Goal: Connect with others: Connect with others

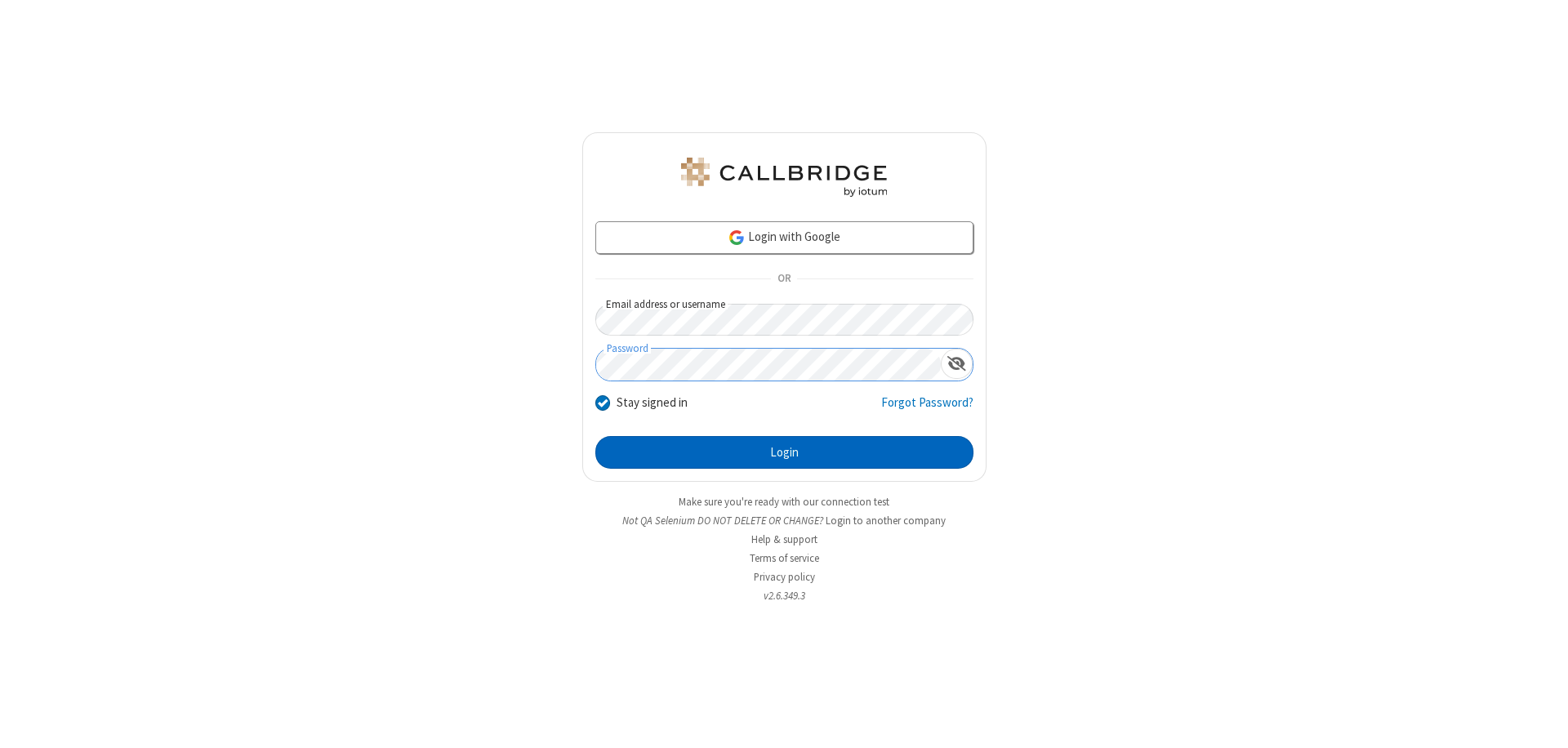
click at [784, 453] on button "Login" at bounding box center [784, 452] width 378 height 33
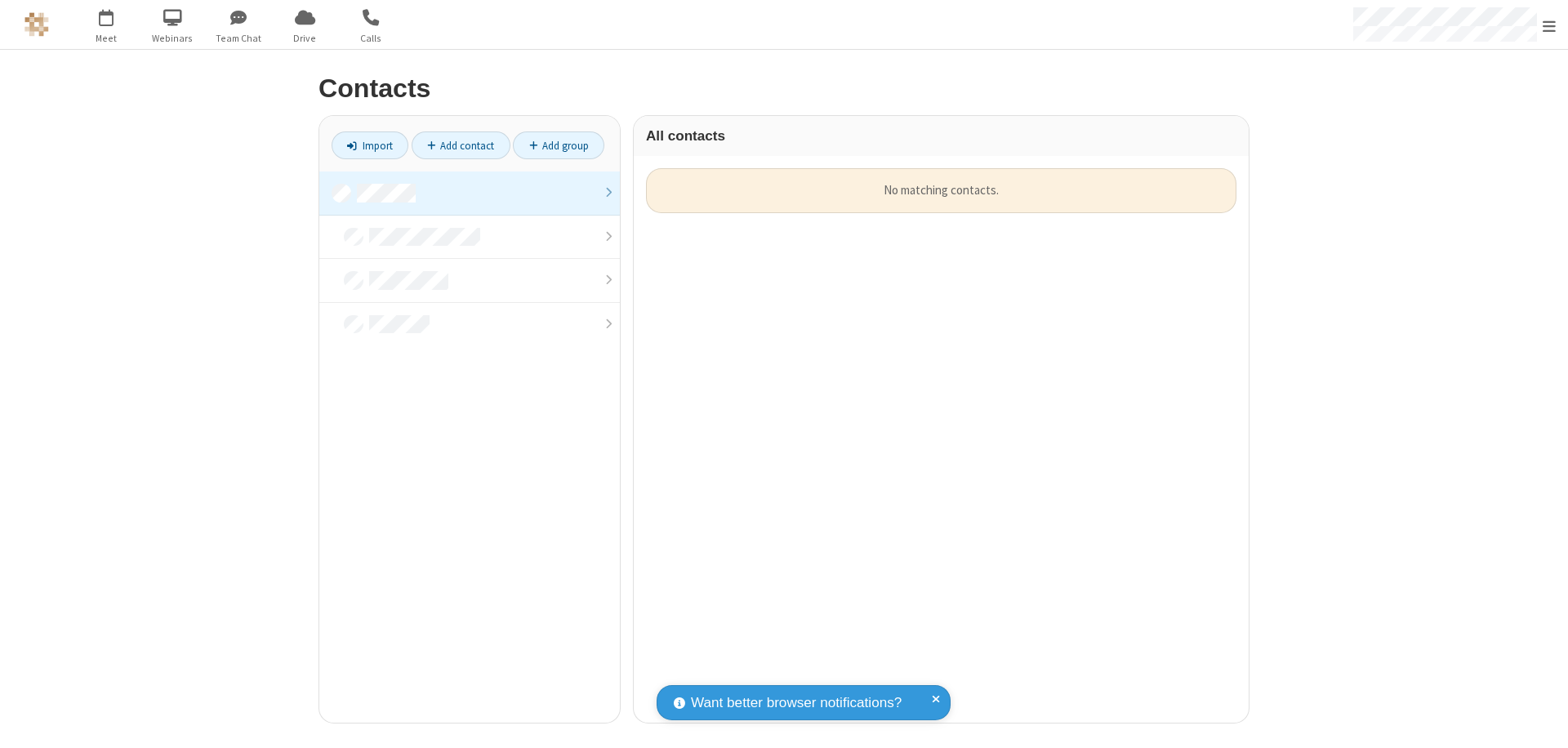
scroll to position [555, 603]
click at [470, 193] on link at bounding box center [470, 194] width 301 height 44
click at [461, 145] on link "Add contact" at bounding box center [461, 145] width 99 height 28
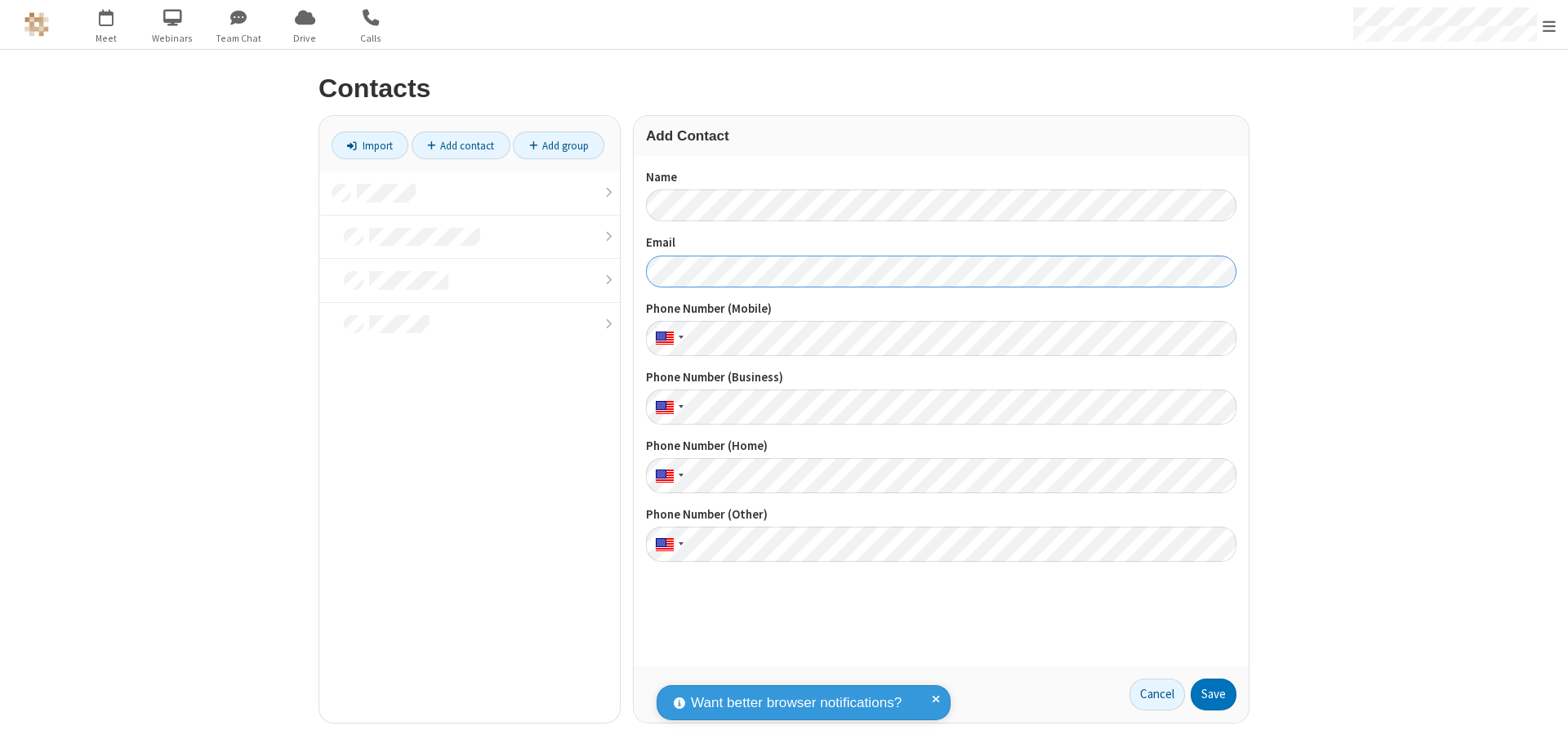
click at [1214, 695] on button "Save" at bounding box center [1213, 695] width 45 height 33
